Goal: Task Accomplishment & Management: Complete application form

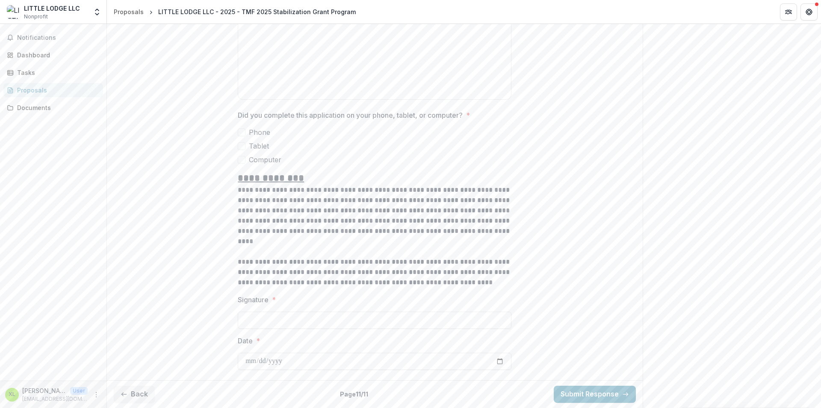
scroll to position [631, 0]
click at [135, 399] on button "Back" at bounding box center [134, 393] width 41 height 17
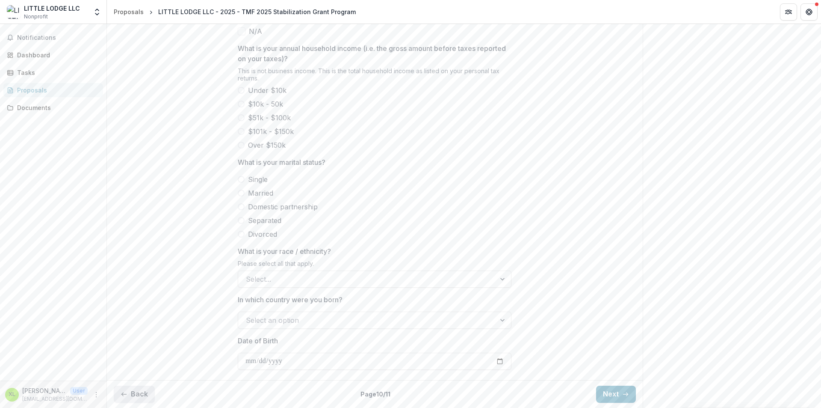
click at [135, 394] on button "Back" at bounding box center [134, 393] width 41 height 17
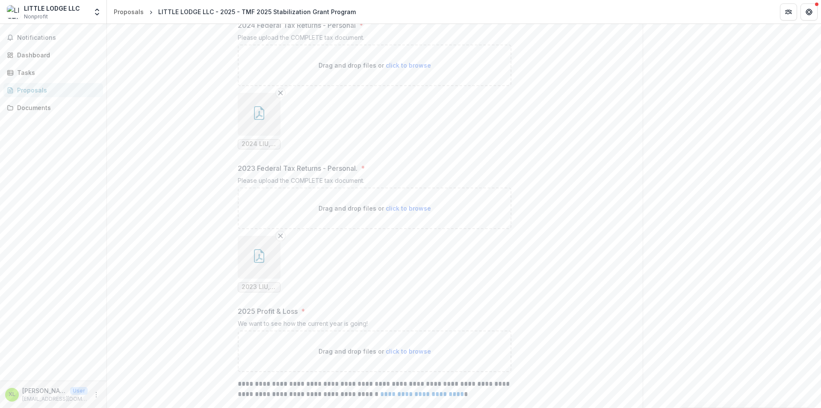
scroll to position [741, 0]
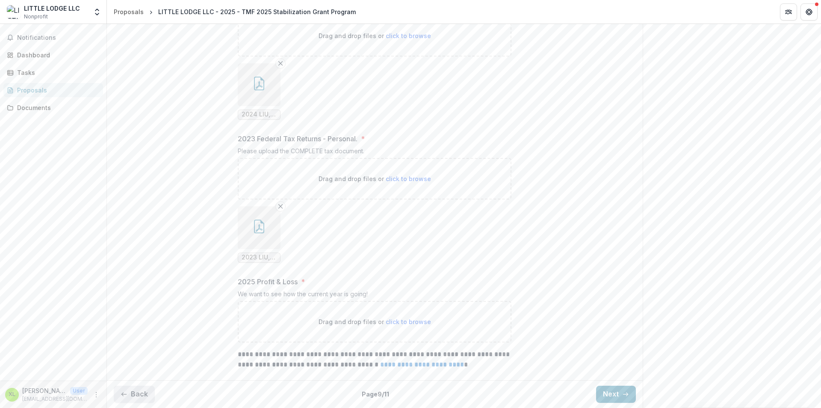
click at [117, 390] on button "Back" at bounding box center [134, 393] width 41 height 17
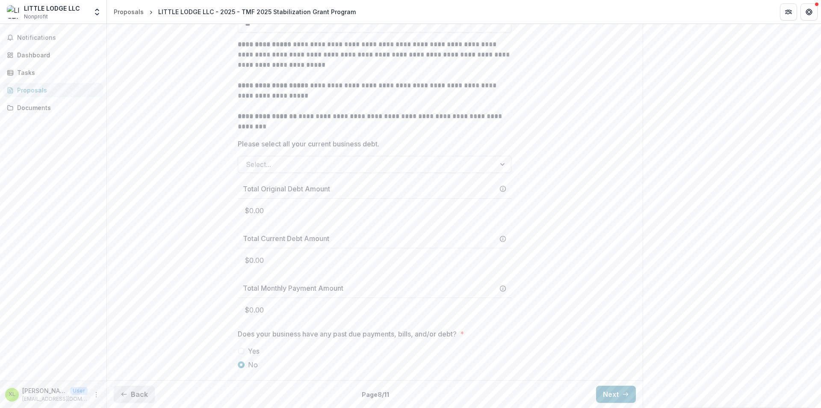
click at [117, 388] on button "Back" at bounding box center [134, 393] width 41 height 17
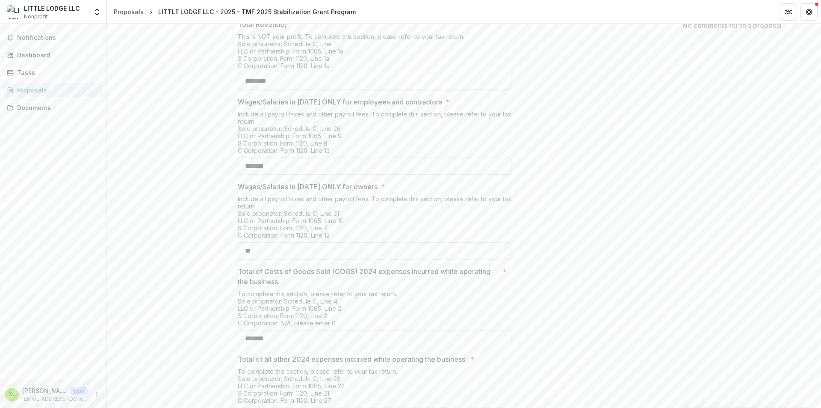
scroll to position [105, 0]
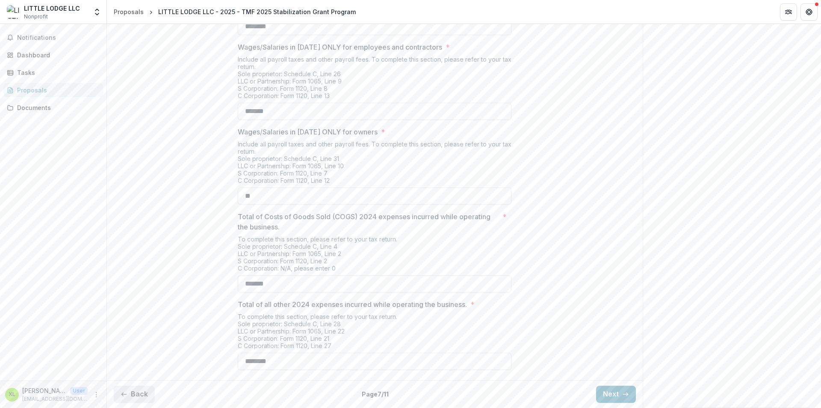
click at [132, 393] on button "Back" at bounding box center [134, 393] width 41 height 17
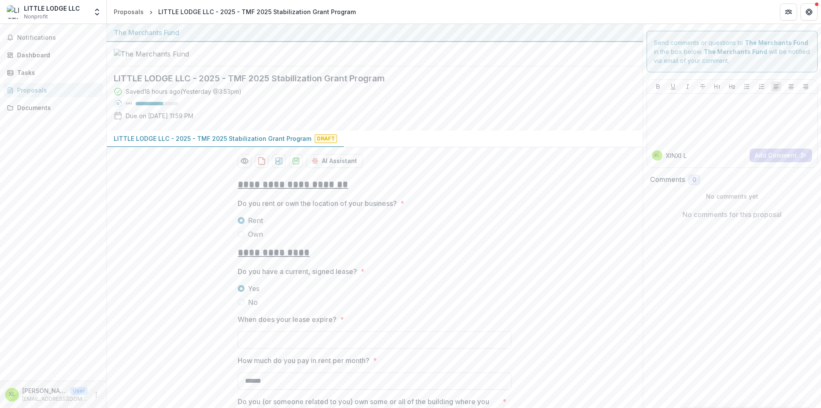
scroll to position [118, 0]
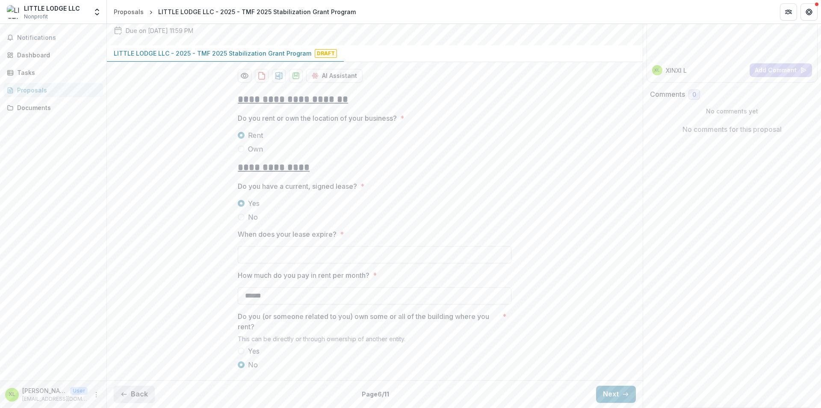
click at [128, 397] on button "Back" at bounding box center [134, 393] width 41 height 17
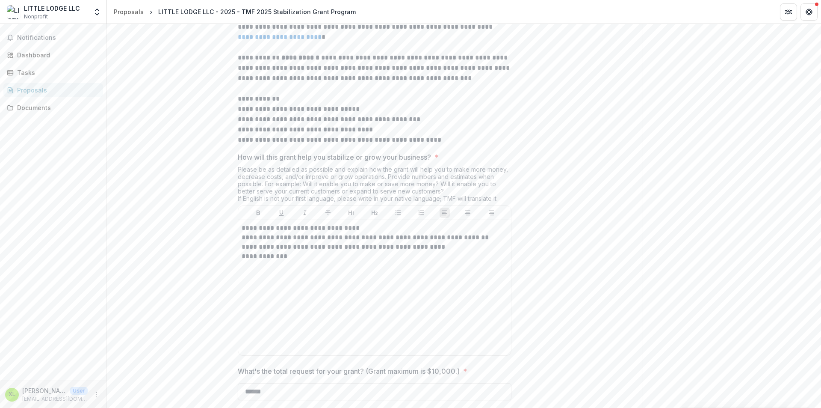
scroll to position [395, 0]
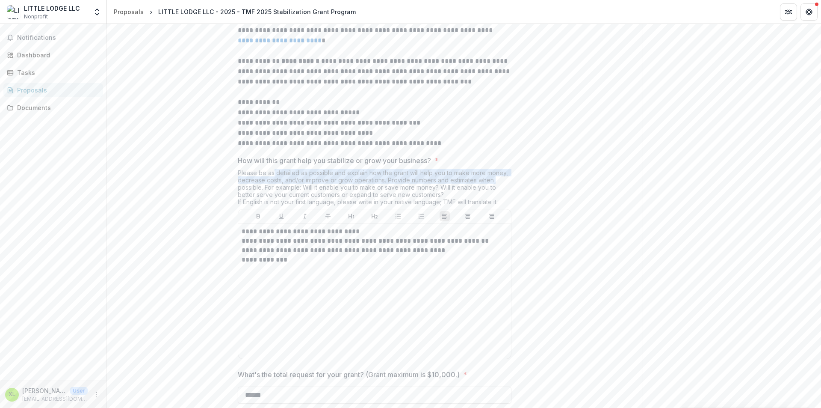
drag, startPoint x: 272, startPoint y: 204, endPoint x: 509, endPoint y: 215, distance: 237.2
click at [509, 209] on div "Please be as detailed as possible and explain how the grant will help you to ma…" at bounding box center [375, 189] width 274 height 40
drag, startPoint x: 332, startPoint y: 302, endPoint x: 319, endPoint y: 302, distance: 12.8
click at [331, 274] on p at bounding box center [375, 268] width 266 height 9
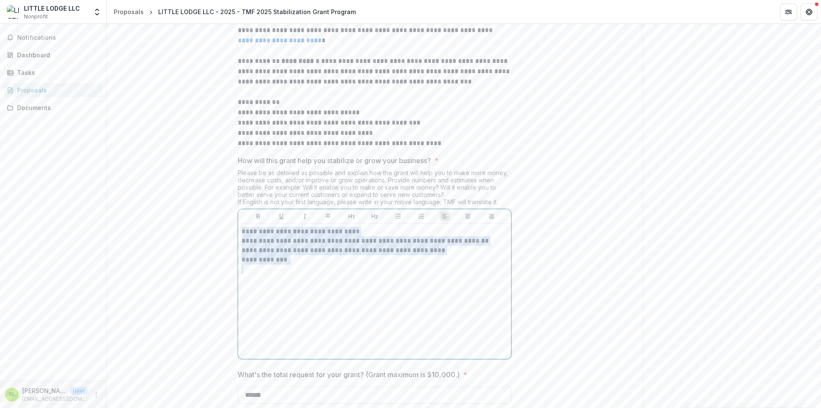
drag, startPoint x: 302, startPoint y: 299, endPoint x: 220, endPoint y: 262, distance: 90.7
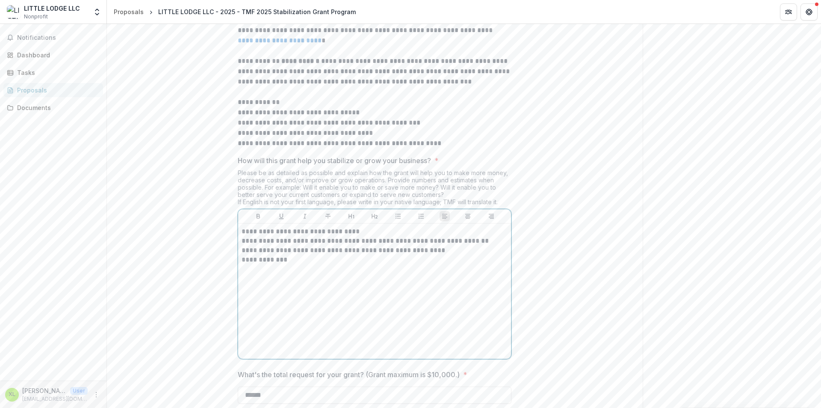
click at [339, 320] on div "**********" at bounding box center [375, 291] width 266 height 128
drag, startPoint x: 432, startPoint y: 284, endPoint x: 189, endPoint y: 248, distance: 245.3
copy div "**********"
drag, startPoint x: 241, startPoint y: 207, endPoint x: 383, endPoint y: 211, distance: 142.1
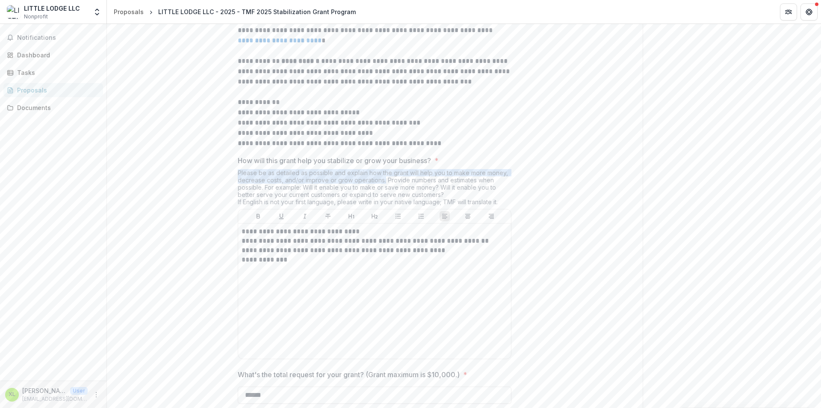
copy div "Please be as detailed as possible and explain how the grant will help you to ma…"
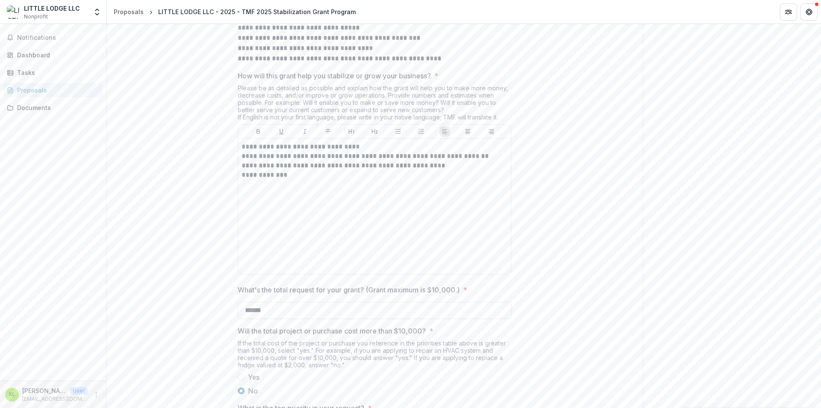
scroll to position [480, 0]
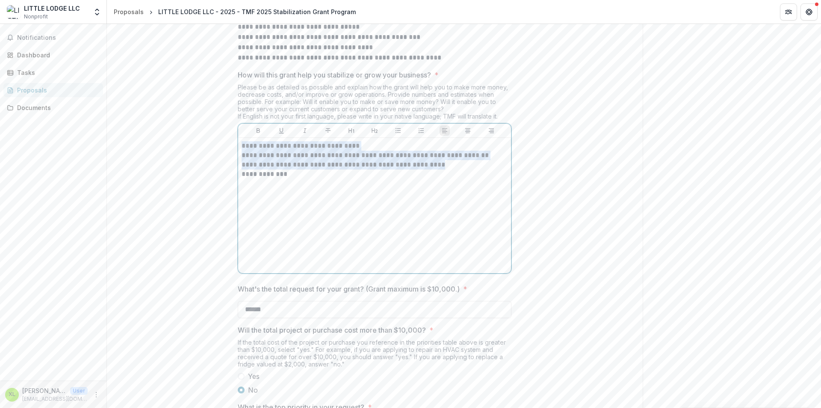
click at [373, 198] on p at bounding box center [375, 192] width 266 height 9
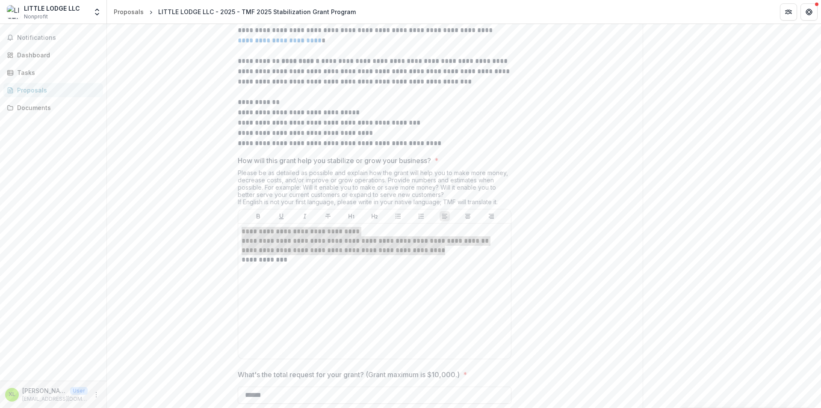
scroll to position [523, 0]
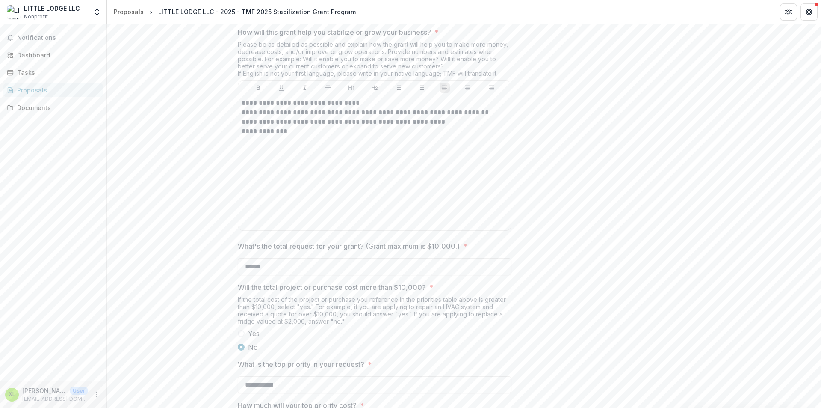
click at [713, 86] on div "Send comments or questions to The Merchants Fund in the box below. The Merchant…" at bounding box center [732, 280] width 179 height 1559
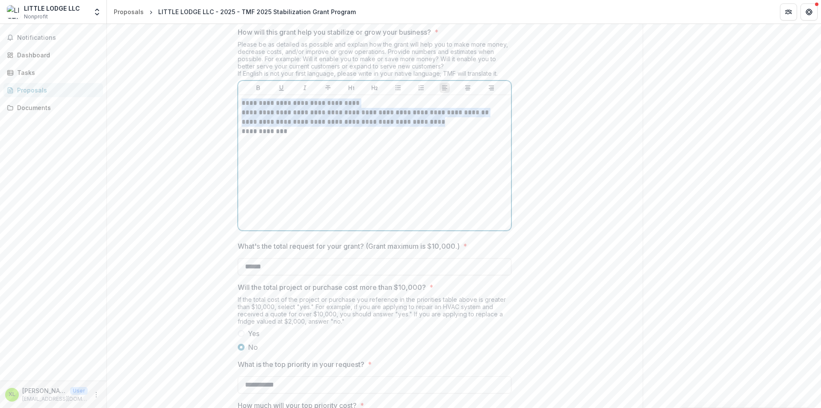
click at [386, 155] on p at bounding box center [375, 149] width 266 height 9
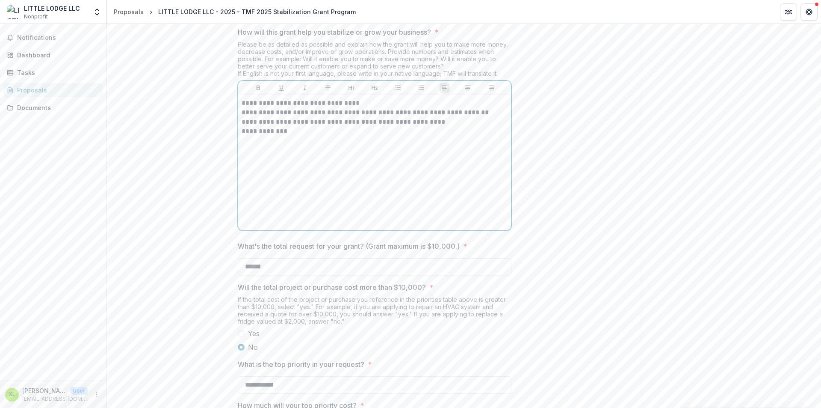
click at [405, 155] on p at bounding box center [375, 149] width 266 height 9
